Goal: Task Accomplishment & Management: Complete application form

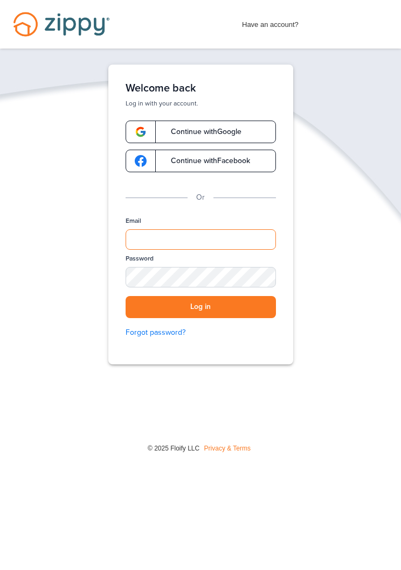
click at [235, 242] on input "Email" at bounding box center [200, 239] width 150 height 20
click at [267, 278] on div "SHOW" at bounding box center [262, 278] width 24 height 10
click at [229, 308] on button "Log in" at bounding box center [200, 307] width 150 height 22
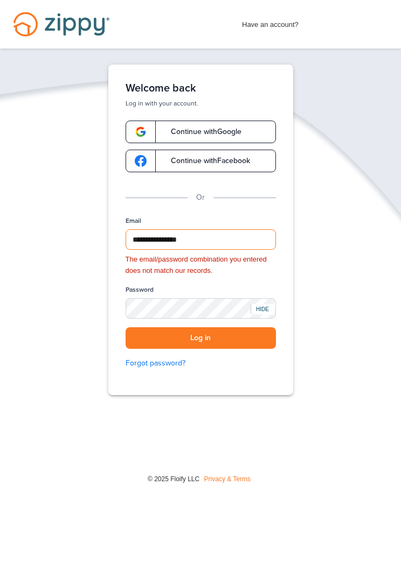
click at [192, 242] on input "**********" at bounding box center [200, 239] width 150 height 20
type input "**********"
click at [250, 338] on button "Log in" at bounding box center [200, 338] width 150 height 22
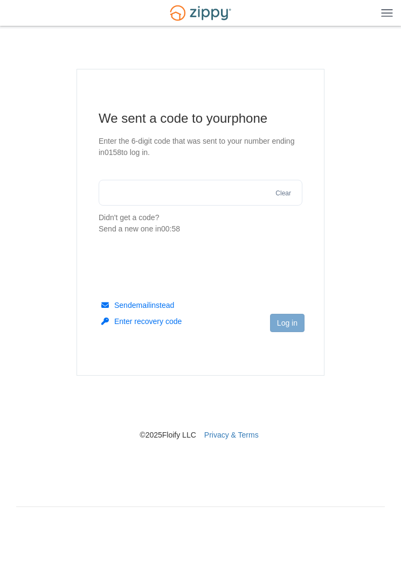
click at [188, 195] on input "text" at bounding box center [201, 193] width 204 height 26
type input "******"
click at [297, 323] on button "Log in" at bounding box center [287, 323] width 34 height 18
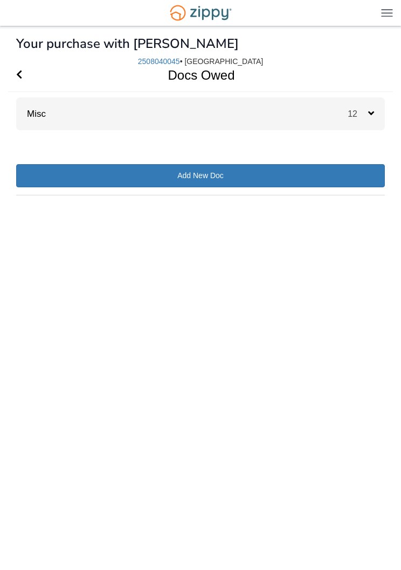
click at [365, 117] on span "12" at bounding box center [357, 113] width 20 height 9
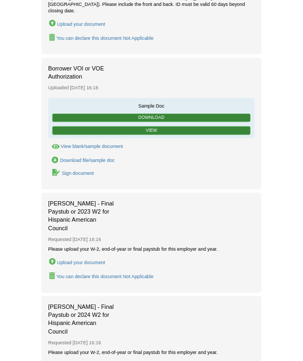
scroll to position [1048, 0]
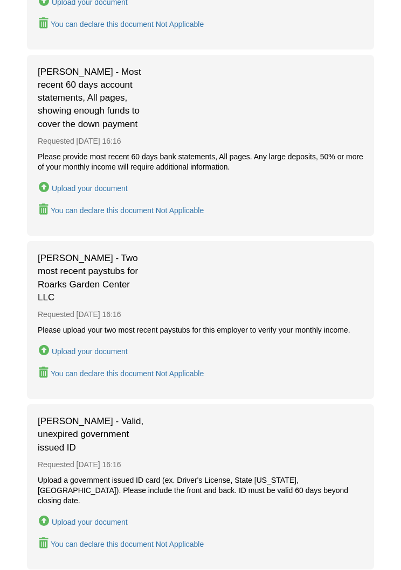
click at [122, 348] on div "Upload your document" at bounding box center [90, 352] width 76 height 9
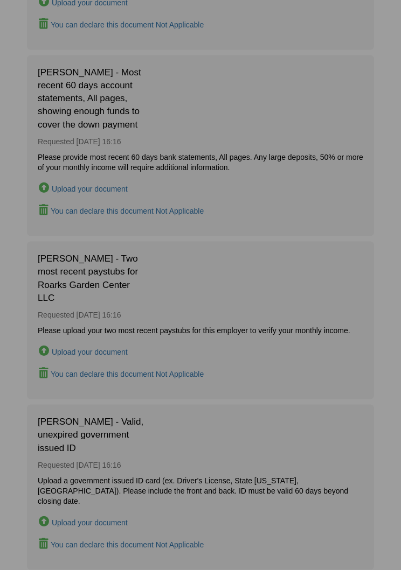
scroll to position [408, 0]
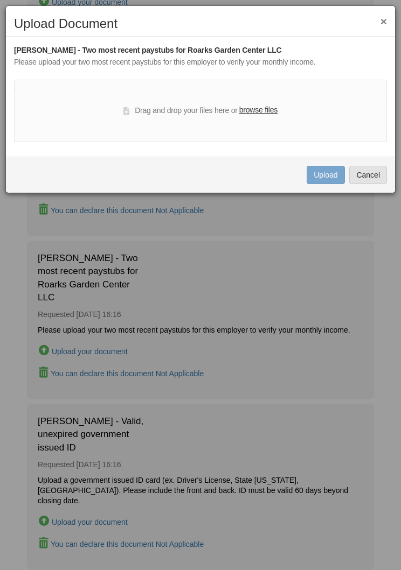
click at [265, 107] on label "browse files" at bounding box center [258, 110] width 38 height 12
click at [0, 0] on input "browse files" at bounding box center [0, 0] width 0 height 0
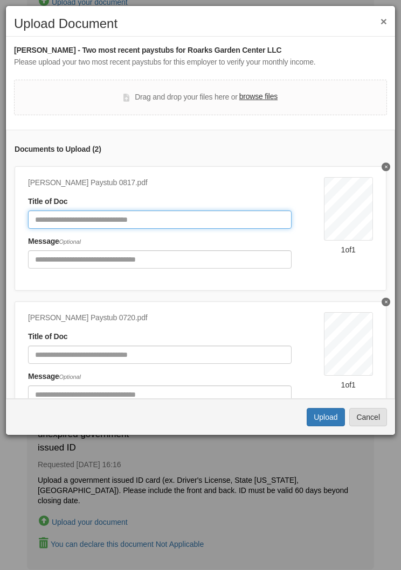
click at [171, 216] on input "Document Title" at bounding box center [159, 220] width 263 height 18
type input "**********"
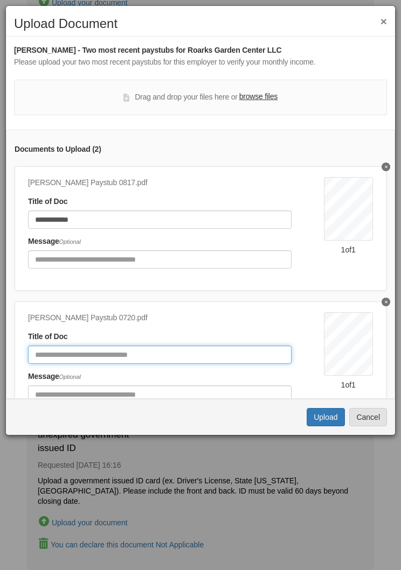
click at [149, 349] on input "Document Title" at bounding box center [159, 355] width 263 height 18
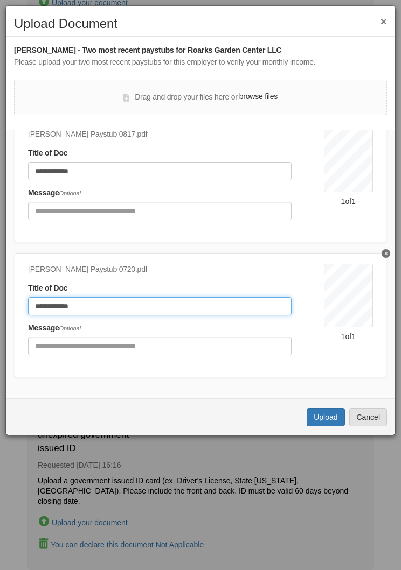
scroll to position [48, 0]
type input "**********"
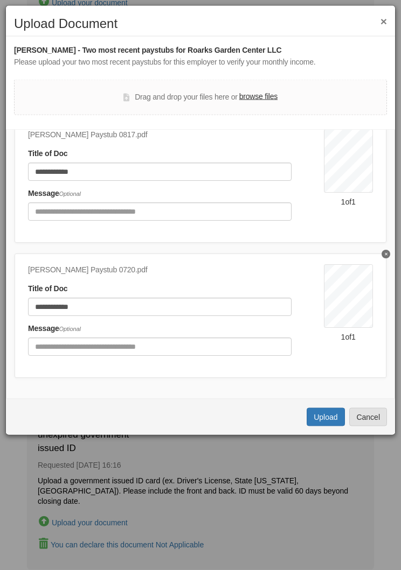
click at [330, 417] on button "Upload" at bounding box center [325, 417] width 38 height 18
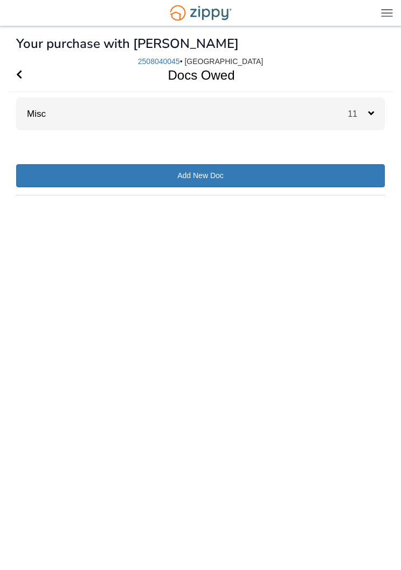
click at [378, 116] on div "11" at bounding box center [365, 113] width 37 height 33
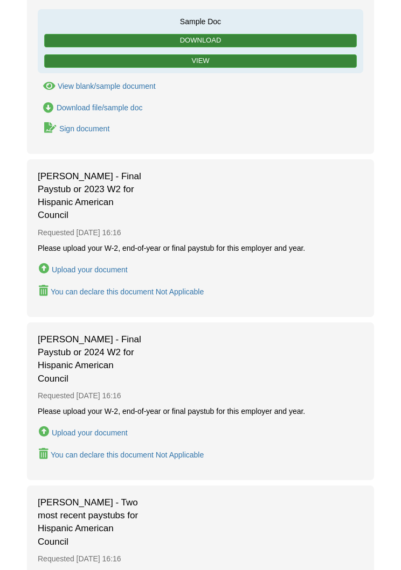
scroll to position [873, 0]
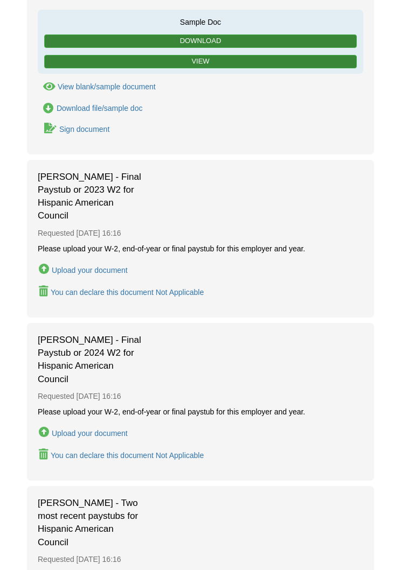
click at [110, 266] on div "Upload your document" at bounding box center [90, 270] width 76 height 9
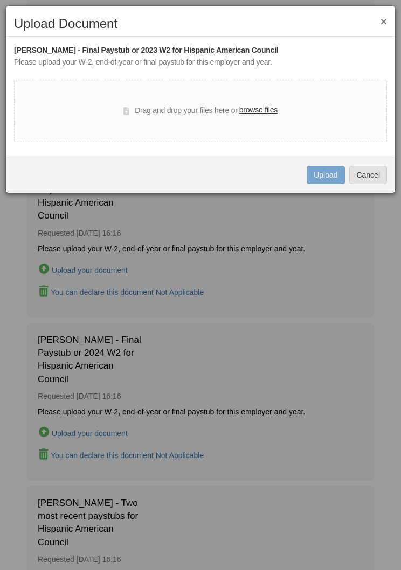
click at [260, 109] on label "browse files" at bounding box center [258, 110] width 38 height 12
click at [0, 0] on input "browse files" at bounding box center [0, 0] width 0 height 0
click at [259, 106] on label "browse files" at bounding box center [258, 110] width 38 height 12
click at [0, 0] on input "browse files" at bounding box center [0, 0] width 0 height 0
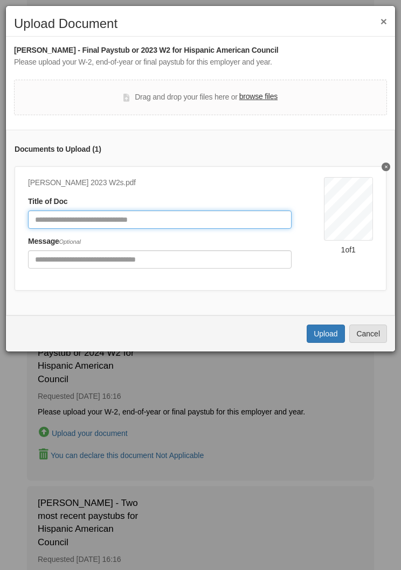
click at [173, 220] on input "Document Title" at bounding box center [159, 220] width 263 height 18
type input "*******"
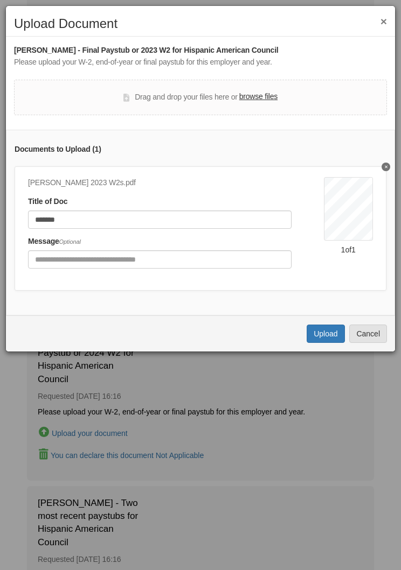
click at [335, 331] on button "Upload" at bounding box center [325, 334] width 38 height 18
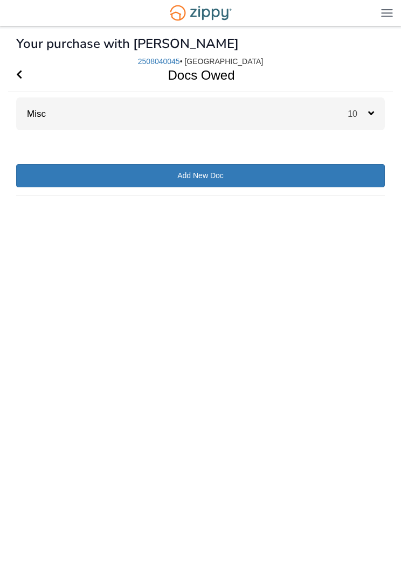
click at [362, 121] on div "10" at bounding box center [365, 113] width 37 height 33
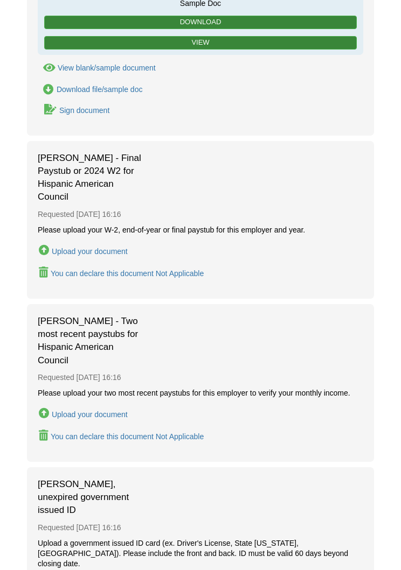
click at [114, 248] on div "Upload your document" at bounding box center [90, 252] width 76 height 9
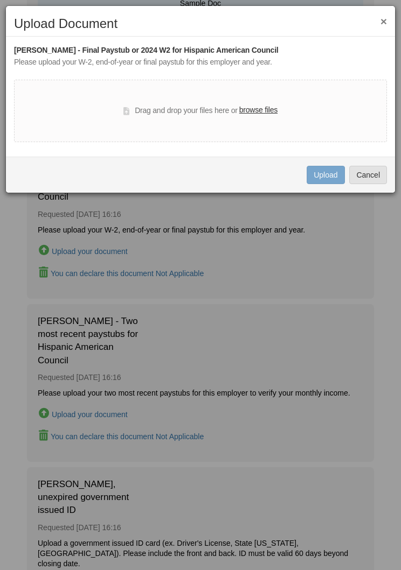
click at [261, 109] on label "browse files" at bounding box center [258, 110] width 38 height 12
click at [0, 0] on input "browse files" at bounding box center [0, 0] width 0 height 0
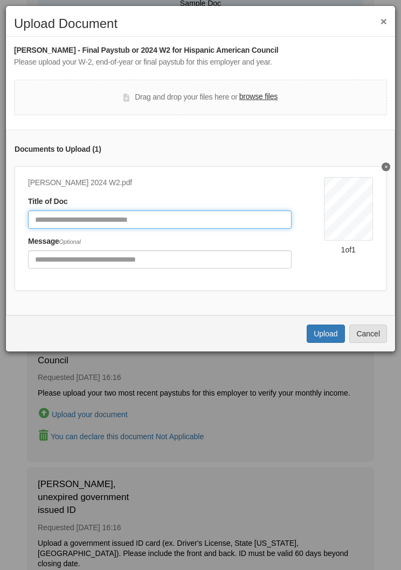
click at [205, 218] on input "Document Title" at bounding box center [159, 220] width 263 height 18
type input "*******"
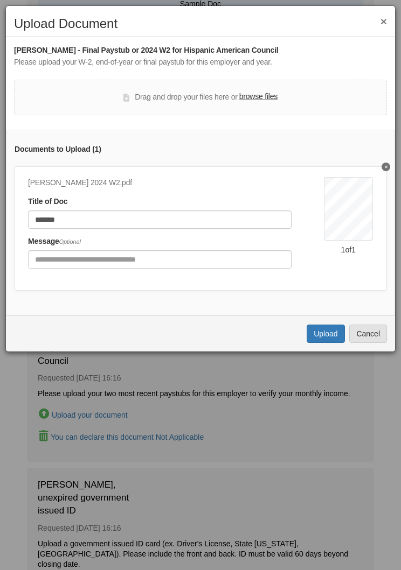
click at [325, 332] on button "Upload" at bounding box center [325, 334] width 38 height 18
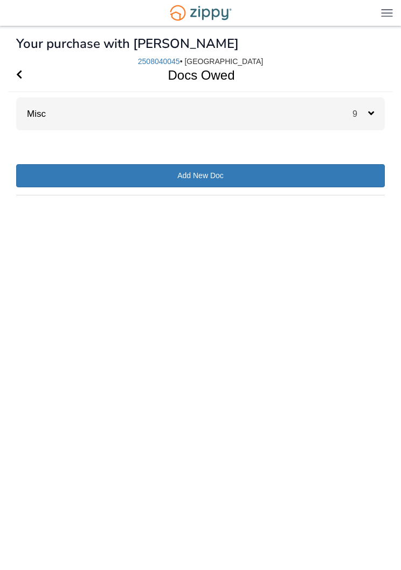
click at [360, 115] on span "9" at bounding box center [360, 113] width 16 height 9
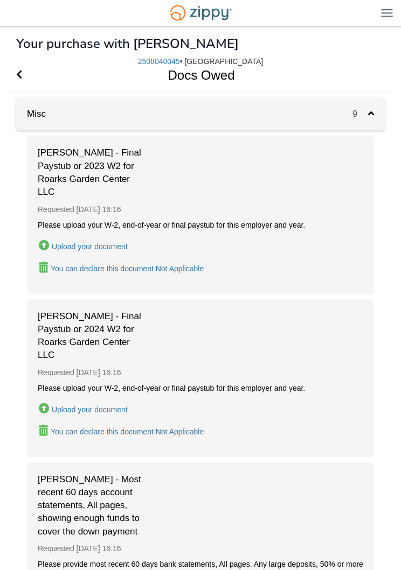
click at [121, 406] on div "Upload your document" at bounding box center [90, 409] width 76 height 9
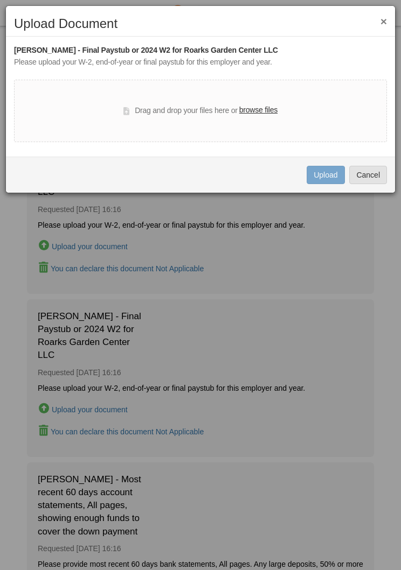
click at [263, 116] on label "browse files" at bounding box center [258, 110] width 38 height 12
click at [0, 0] on input "browse files" at bounding box center [0, 0] width 0 height 0
click at [267, 104] on label "browse files" at bounding box center [258, 110] width 38 height 12
click at [0, 0] on input "browse files" at bounding box center [0, 0] width 0 height 0
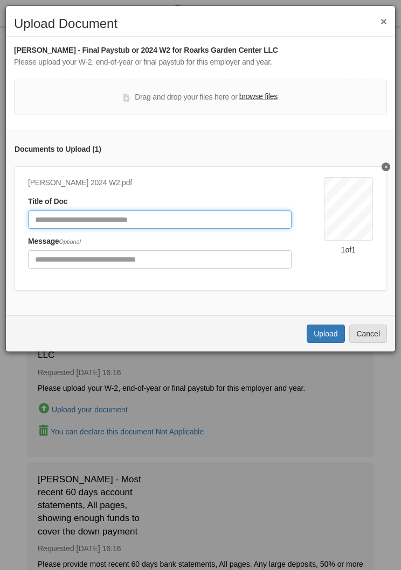
click at [166, 221] on input "Document Title" at bounding box center [159, 220] width 263 height 18
type input "*******"
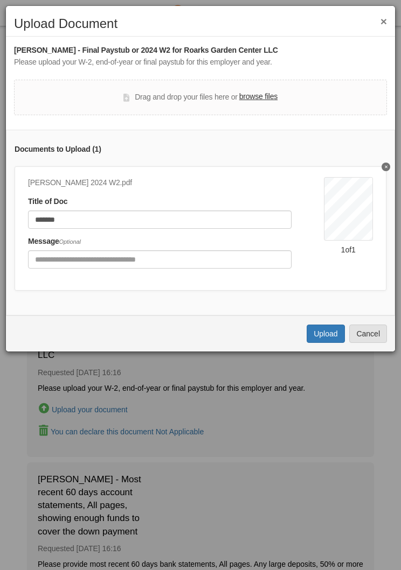
click at [330, 332] on button "Upload" at bounding box center [325, 334] width 38 height 18
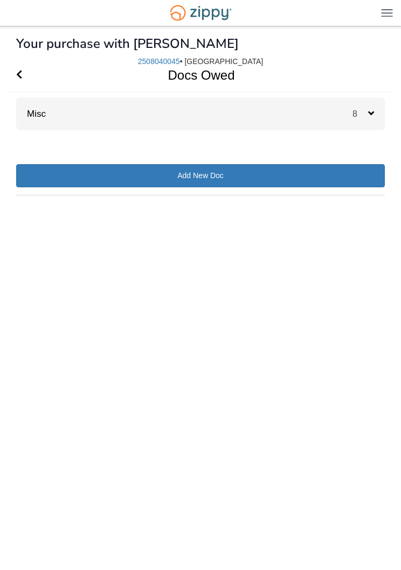
click at [378, 115] on div "8" at bounding box center [368, 113] width 32 height 33
